Goal: Task Accomplishment & Management: Use online tool/utility

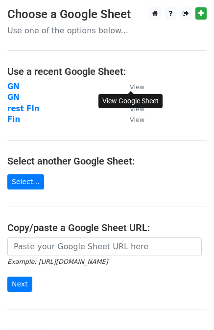
click at [139, 85] on small "View" at bounding box center [137, 86] width 15 height 7
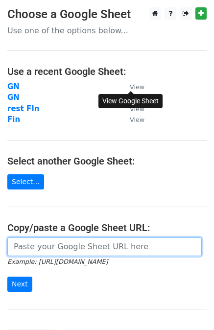
click at [68, 247] on input "url" at bounding box center [104, 247] width 195 height 19
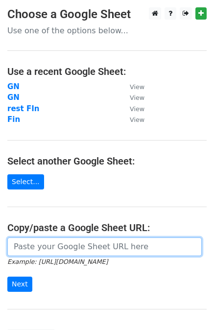
paste input "https://docs.google.com/spreadsheets/d/1bGuMHAbYOsb_Hp8BWl-taeVzQBlF30sCc2UFRPI…"
type input "https://docs.google.com/spreadsheets/d/1bGuMHAbYOsb_Hp8BWl-taeVzQBlF30sCc2UFRPI…"
click at [7, 277] on input "Next" at bounding box center [19, 284] width 25 height 15
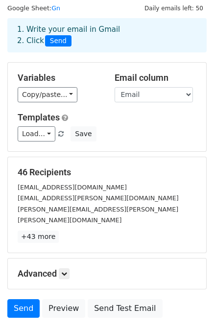
scroll to position [16, 0]
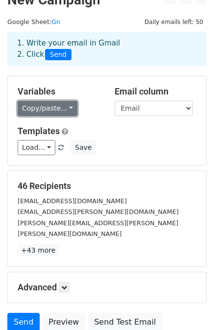
click at [48, 109] on link "Copy/paste..." at bounding box center [48, 108] width 60 height 15
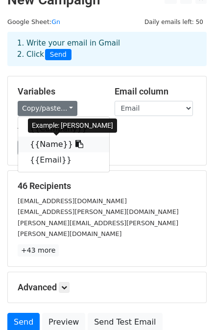
click at [75, 143] on icon at bounding box center [79, 144] width 8 height 8
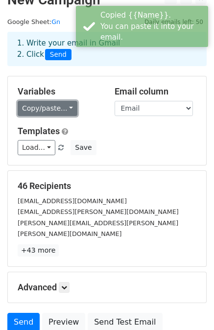
click at [58, 107] on link "Copy/paste..." at bounding box center [48, 108] width 60 height 15
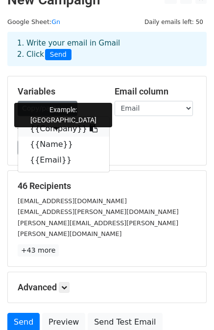
click at [73, 129] on link "{{Company}}" at bounding box center [63, 129] width 91 height 16
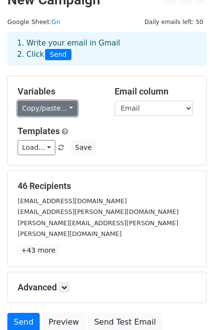
click at [65, 106] on link "Copy/paste..." at bounding box center [48, 108] width 60 height 15
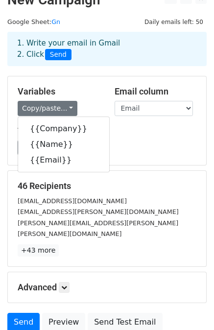
click at [155, 151] on div "Load... No templates saved Save" at bounding box center [107, 147] width 194 height 15
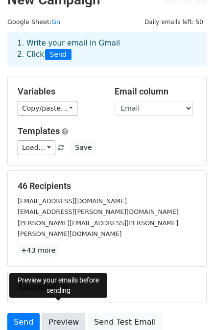
click at [62, 316] on link "Preview" at bounding box center [63, 322] width 43 height 19
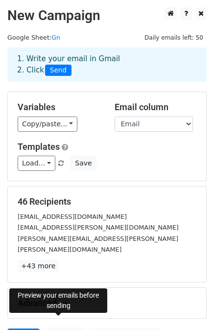
scroll to position [88, 0]
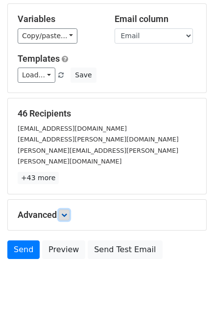
click at [68, 210] on link at bounding box center [64, 215] width 11 height 11
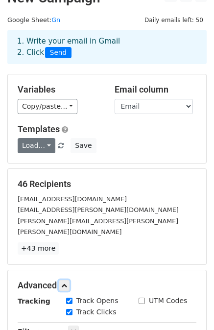
scroll to position [0, 0]
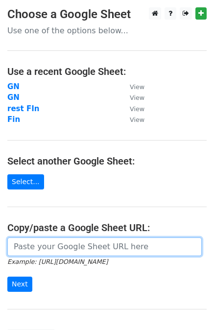
click at [119, 241] on input "url" at bounding box center [104, 247] width 195 height 19
paste input "https://docs.google.com/spreadsheets/d/1JLm296Zgem5UttlPpLw_8B_1ZYIBHtlBxPvvLdS…"
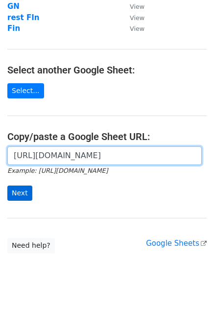
type input "https://docs.google.com/spreadsheets/d/1JLm296Zgem5UttlPpLw_8B_1ZYIBHtlBxPvvLdS…"
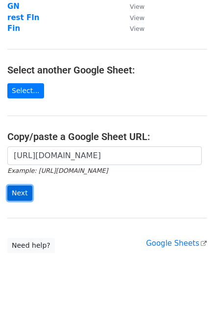
scroll to position [0, 0]
click at [16, 186] on input "Next" at bounding box center [19, 193] width 25 height 15
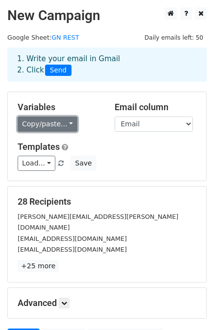
click at [63, 122] on link "Copy/paste..." at bounding box center [48, 124] width 60 height 15
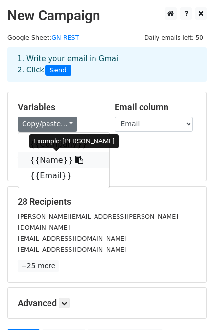
click at [75, 159] on icon at bounding box center [79, 160] width 8 height 8
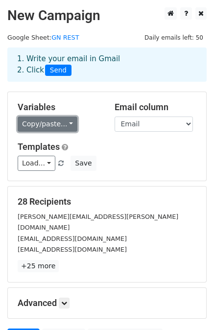
click at [63, 127] on link "Copy/paste..." at bounding box center [48, 124] width 60 height 15
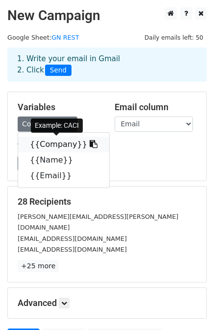
click at [90, 144] on icon at bounding box center [94, 144] width 8 height 8
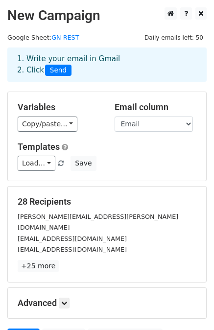
scroll to position [88, 0]
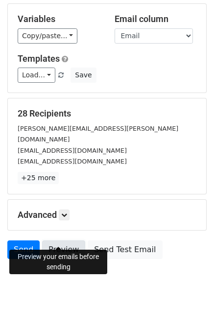
click at [57, 243] on link "Preview" at bounding box center [63, 250] width 43 height 19
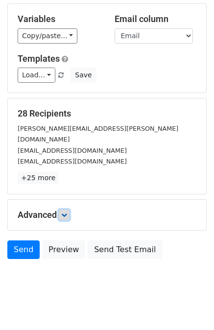
click at [65, 212] on icon at bounding box center [64, 215] width 6 height 6
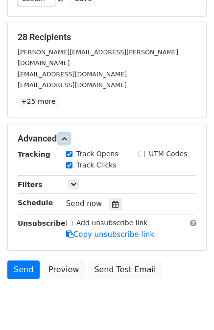
scroll to position [165, 0]
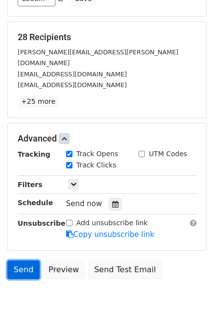
click at [20, 263] on link "Send" at bounding box center [23, 270] width 32 height 19
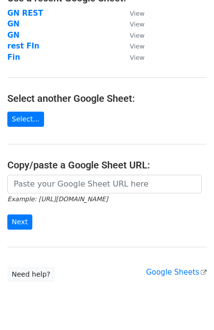
scroll to position [87, 0]
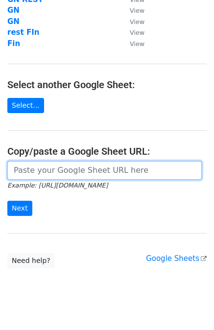
click at [52, 166] on input "url" at bounding box center [104, 170] width 195 height 19
paste input "[URL][DOMAIN_NAME]"
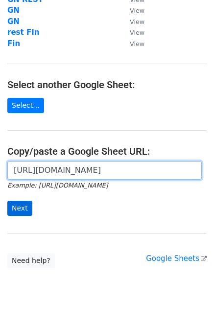
type input "[URL][DOMAIN_NAME]"
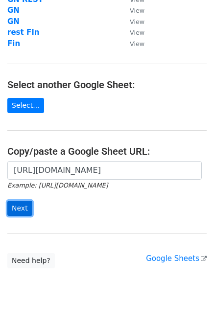
scroll to position [0, 0]
click at [13, 207] on input "Next" at bounding box center [19, 208] width 25 height 15
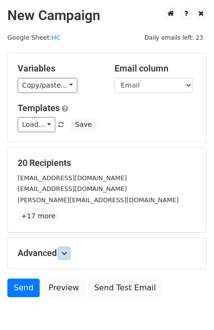
click at [70, 251] on link at bounding box center [64, 253] width 11 height 11
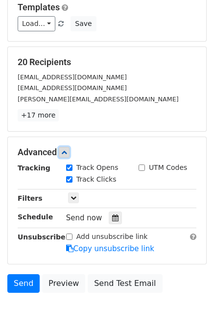
scroll to position [137, 0]
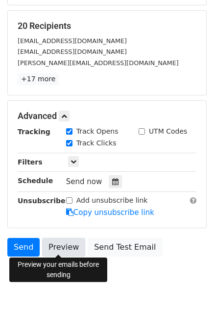
click at [69, 248] on link "Preview" at bounding box center [63, 247] width 43 height 19
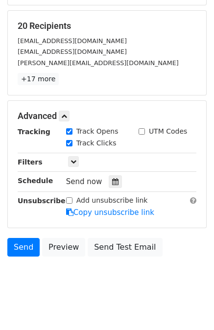
scroll to position [0, 0]
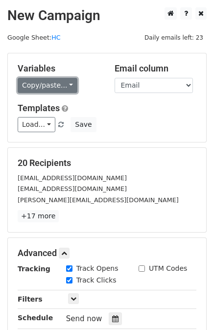
click at [63, 81] on link "Copy/paste..." at bounding box center [48, 85] width 60 height 15
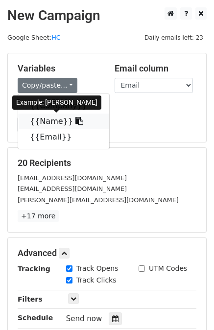
click at [75, 123] on icon at bounding box center [79, 121] width 8 height 8
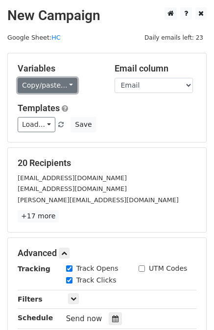
click at [52, 81] on link "Copy/paste..." at bounding box center [48, 85] width 60 height 15
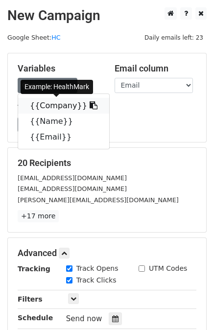
click at [90, 105] on icon at bounding box center [94, 105] width 8 height 8
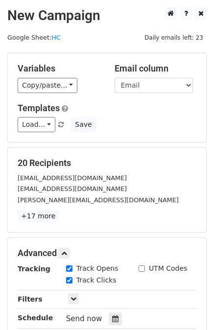
scroll to position [145, 0]
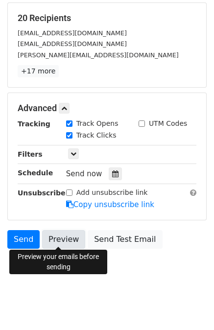
click at [57, 239] on link "Preview" at bounding box center [63, 239] width 43 height 19
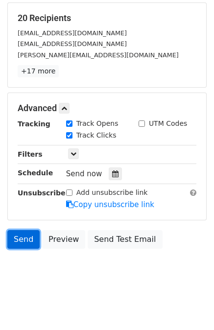
click at [31, 244] on link "Send" at bounding box center [23, 239] width 32 height 19
